Goal: Information Seeking & Learning: Learn about a topic

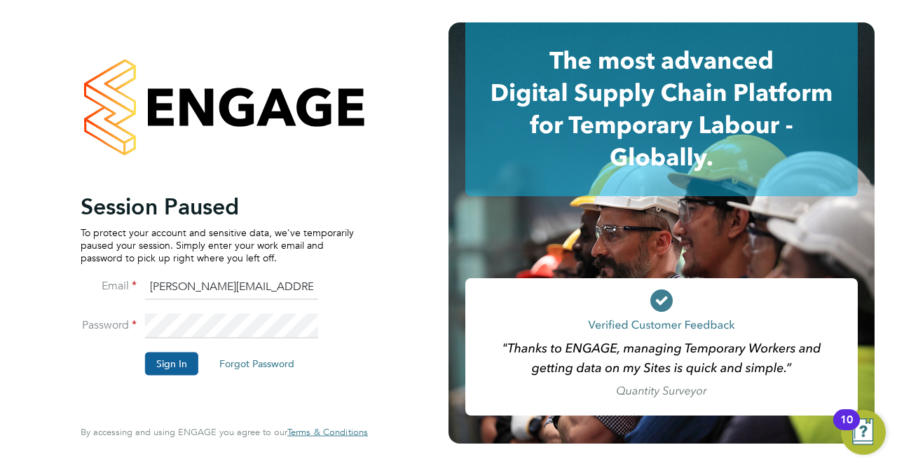
click at [162, 358] on button "Sign In" at bounding box center [171, 364] width 53 height 22
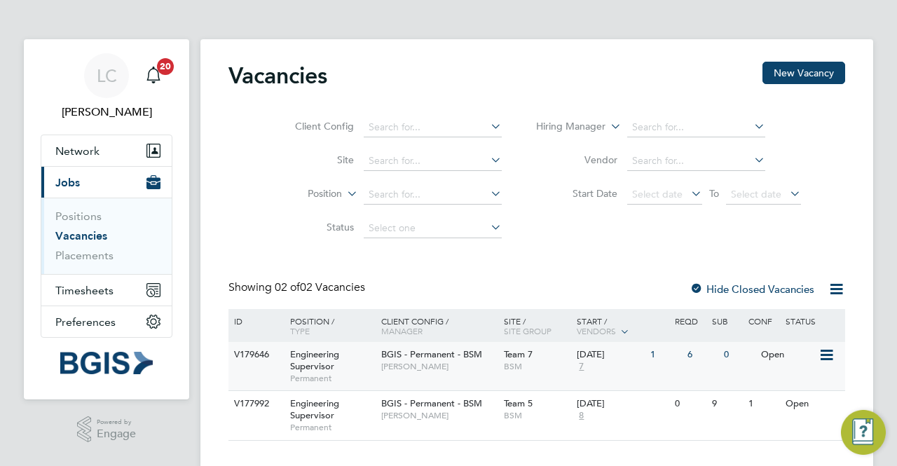
scroll to position [24, 0]
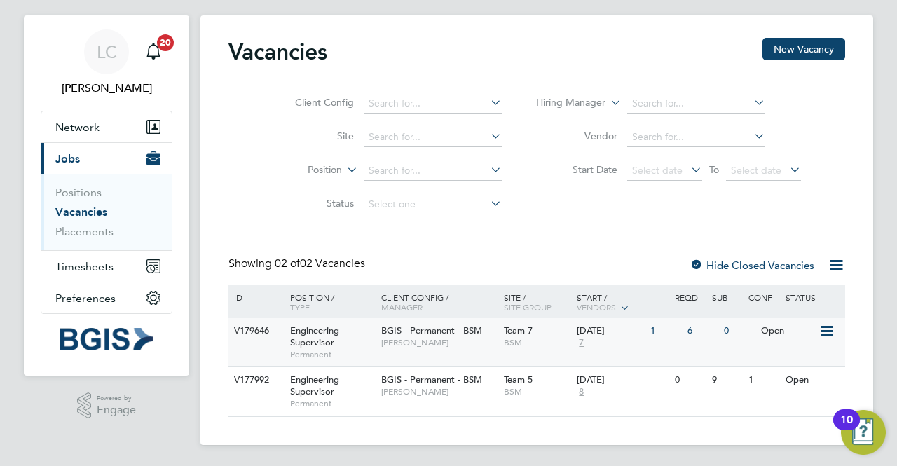
click at [691, 332] on div "6" at bounding box center [702, 331] width 36 height 26
click at [691, 335] on div "6" at bounding box center [702, 331] width 36 height 26
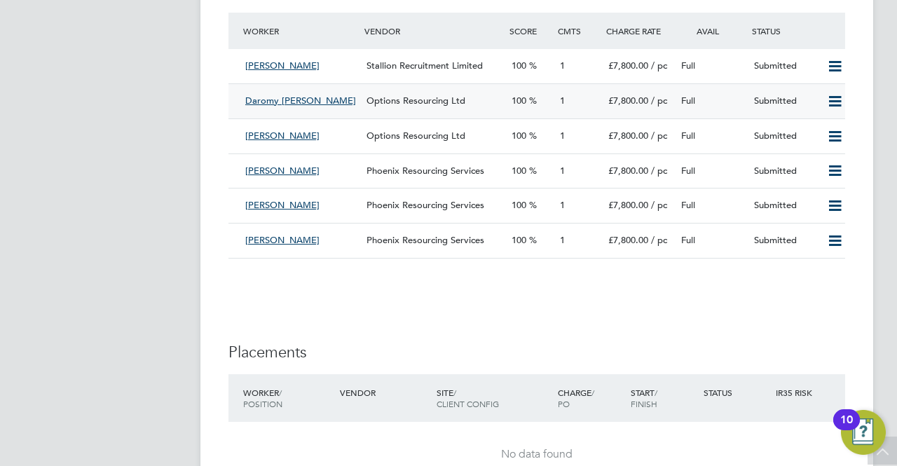
click at [563, 99] on span "1" at bounding box center [562, 101] width 5 height 12
click at [562, 240] on span "1" at bounding box center [562, 240] width 5 height 12
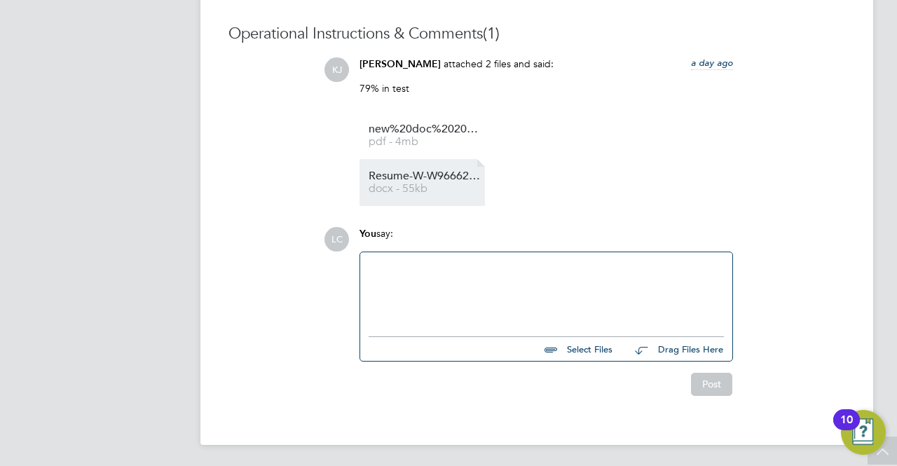
click at [394, 180] on span "Resume-W-W96662%20SK" at bounding box center [425, 176] width 112 height 11
